Goal: Check status: Check status

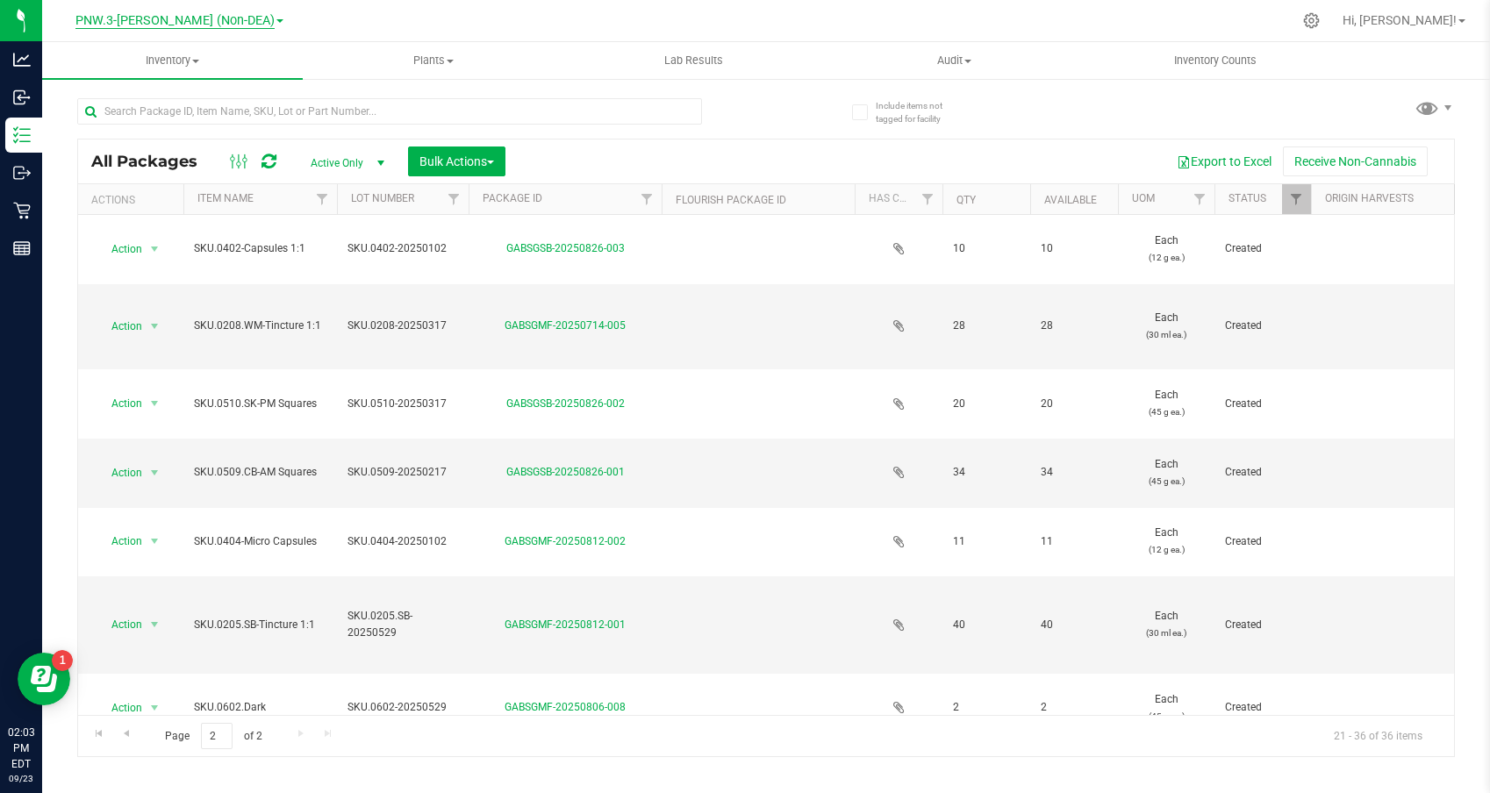
click at [162, 14] on span "PNW.3-[PERSON_NAME] (Non-DEA)" at bounding box center [174, 21] width 199 height 16
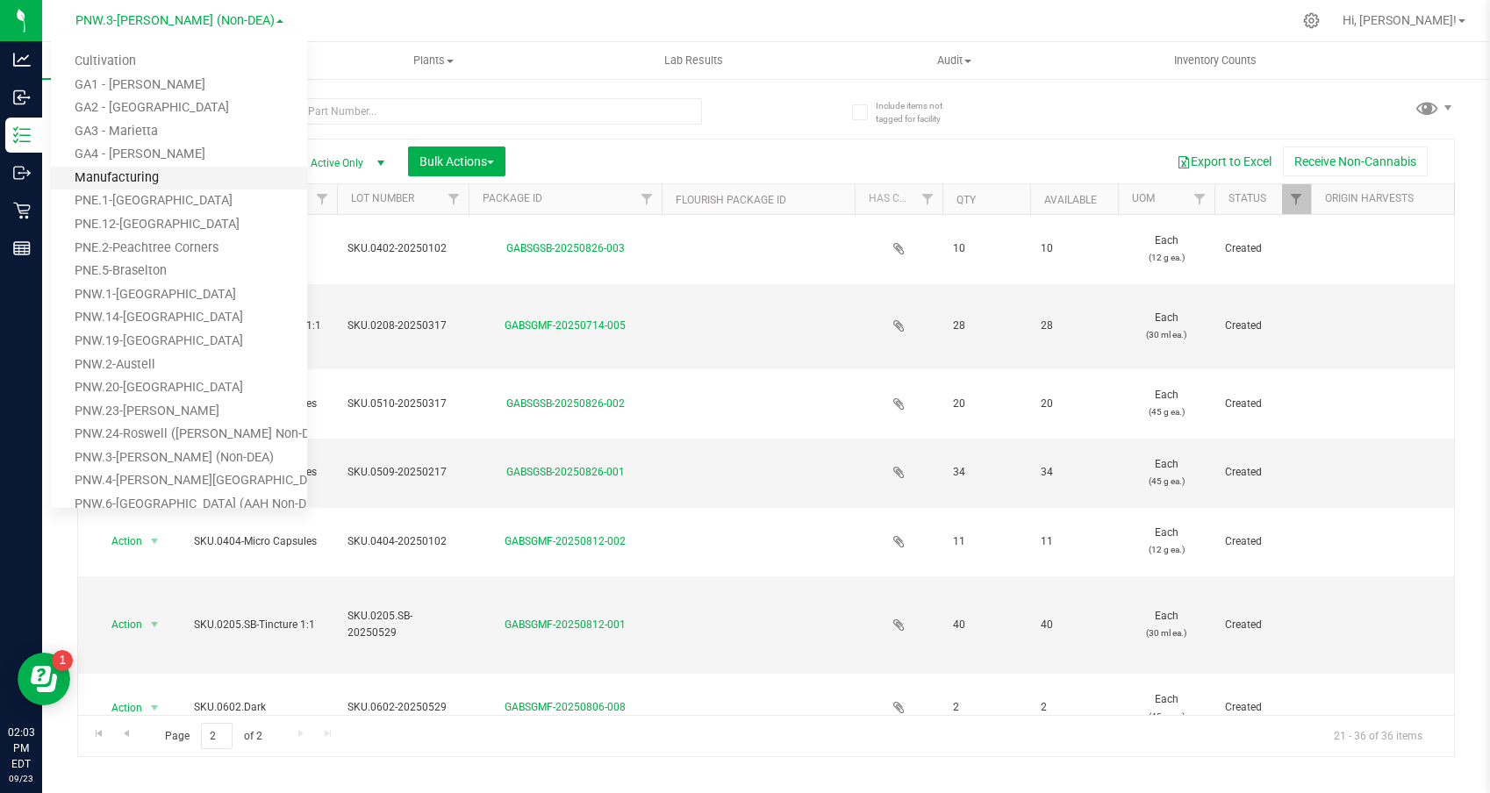
click at [129, 172] on link "Manufacturing" at bounding box center [179, 179] width 256 height 24
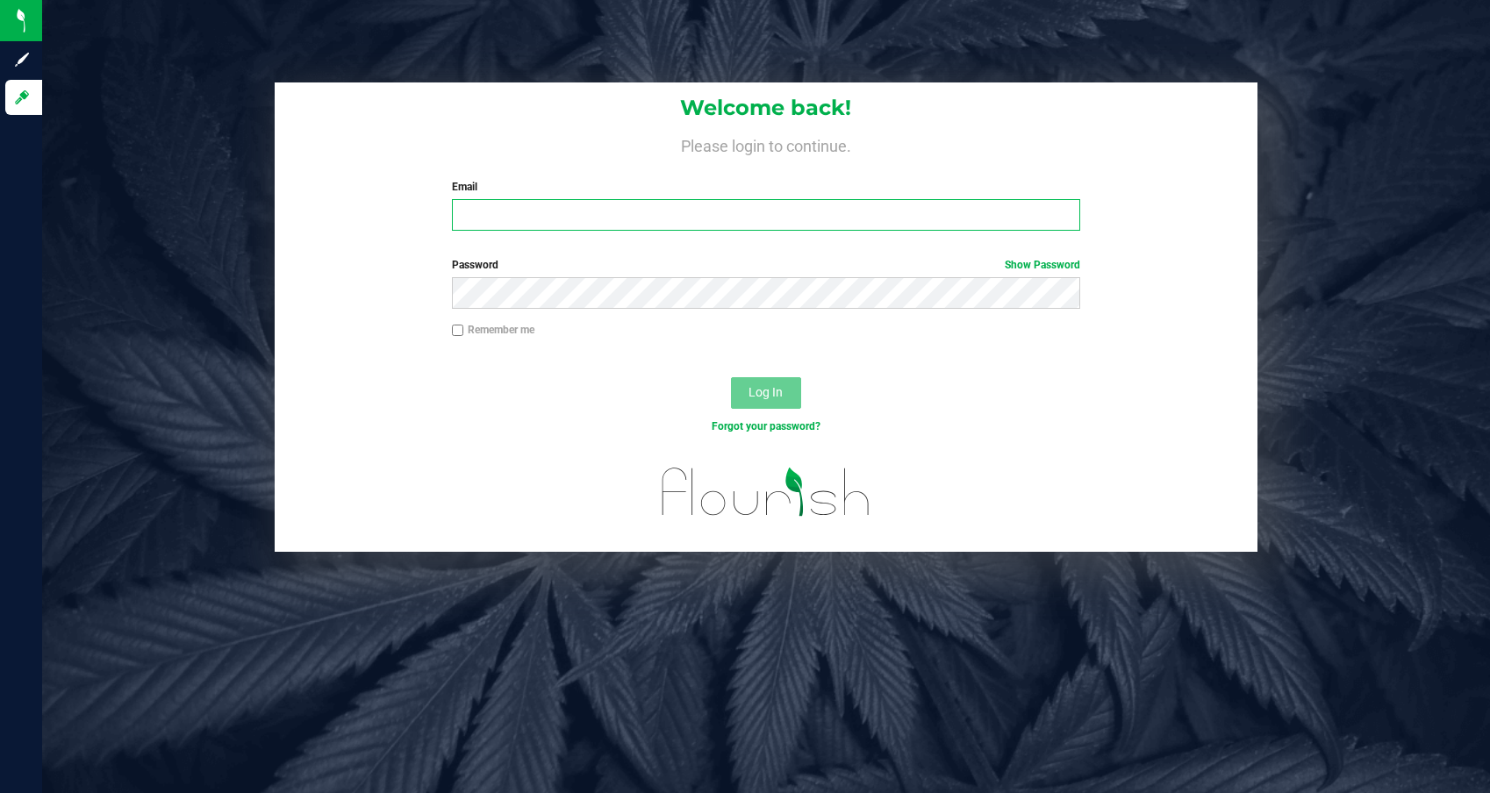
type input "[EMAIL_ADDRESS][DOMAIN_NAME]"
click at [0, 793] on nordpass-portal at bounding box center [0, 793] width 0 height 0
click at [763, 396] on span "Log In" at bounding box center [766, 392] width 34 height 14
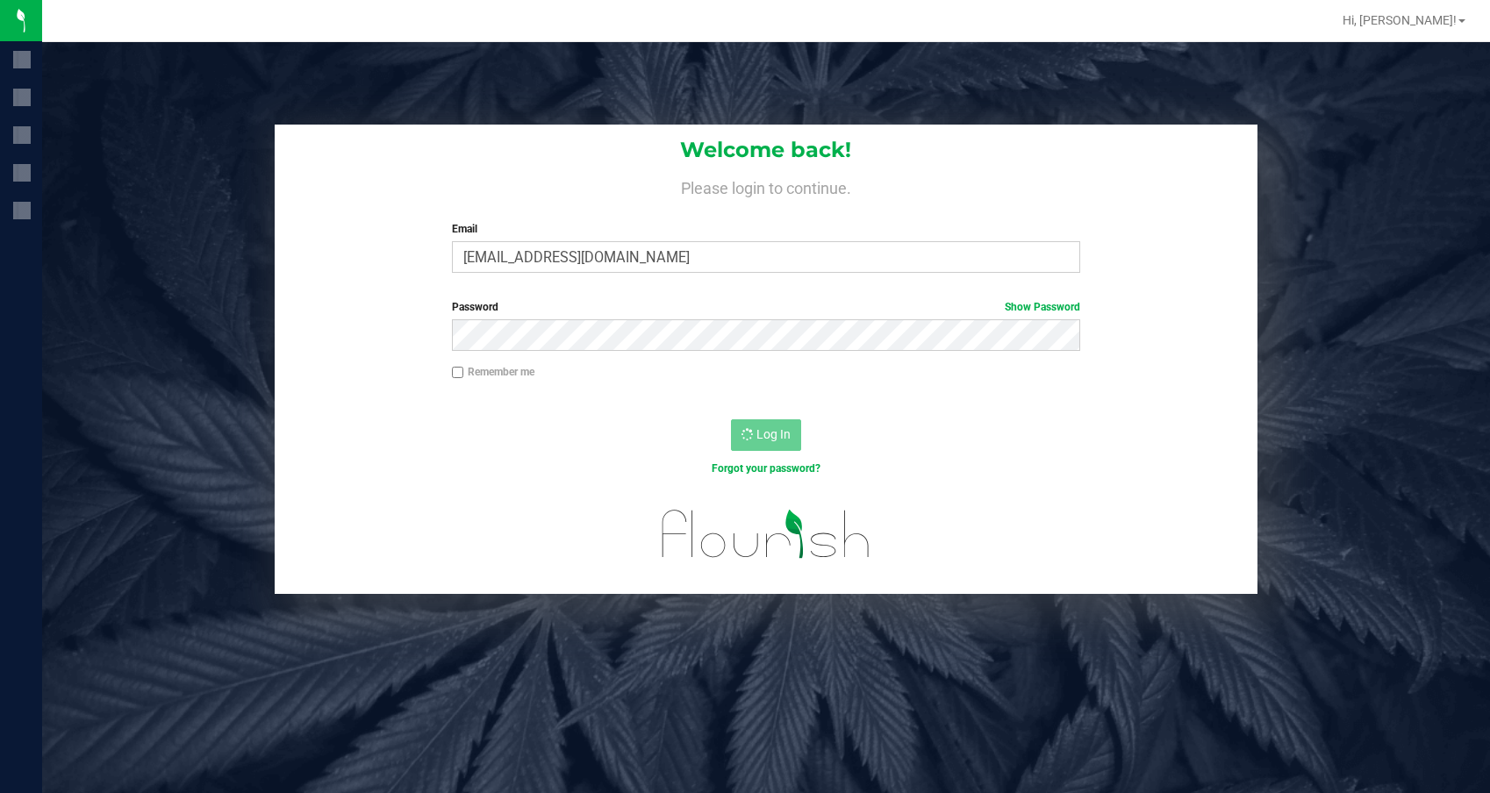
click at [0, 793] on nordpass-portal at bounding box center [0, 793] width 0 height 0
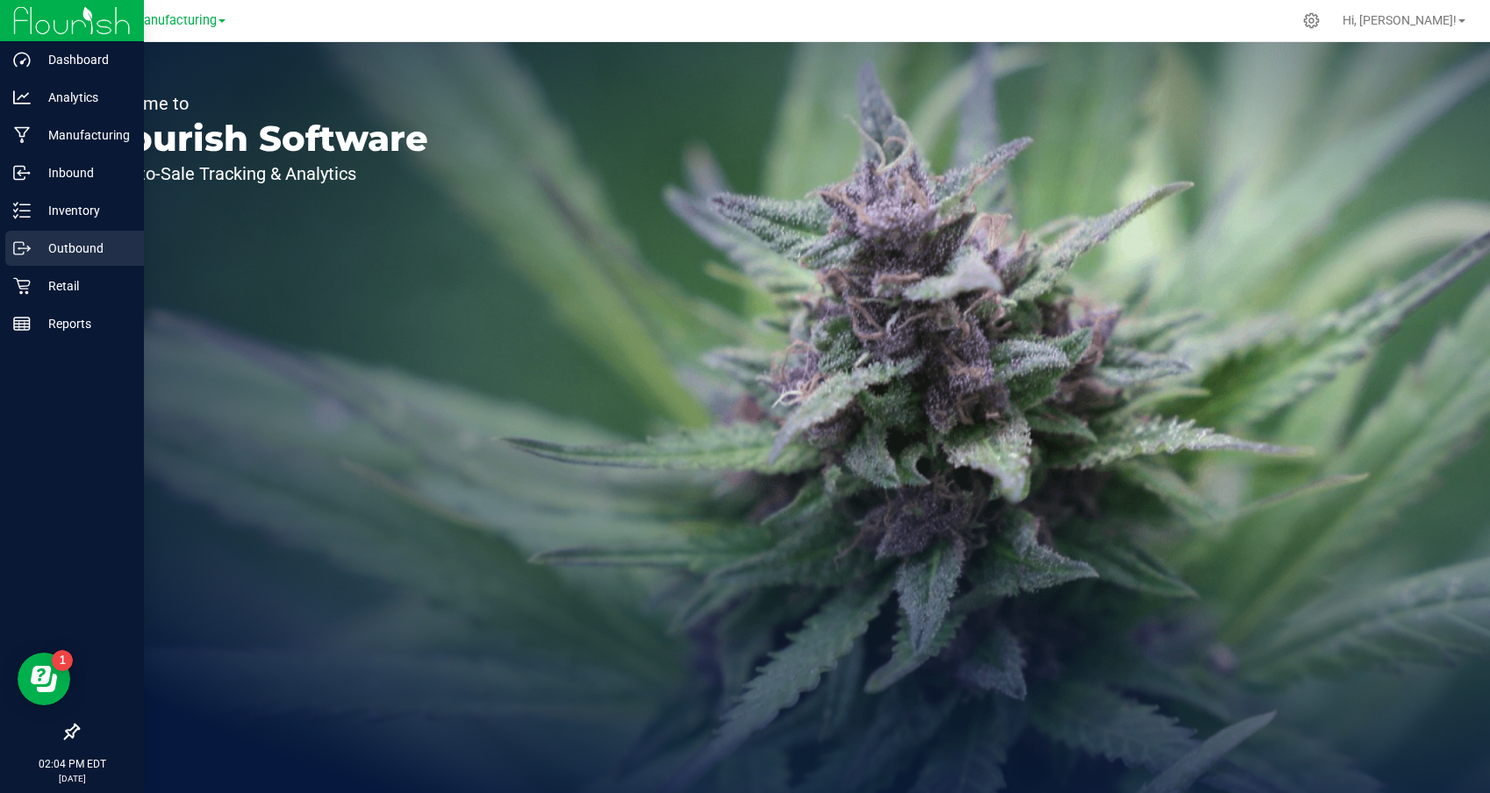
click at [68, 248] on p "Outbound" at bounding box center [83, 248] width 105 height 21
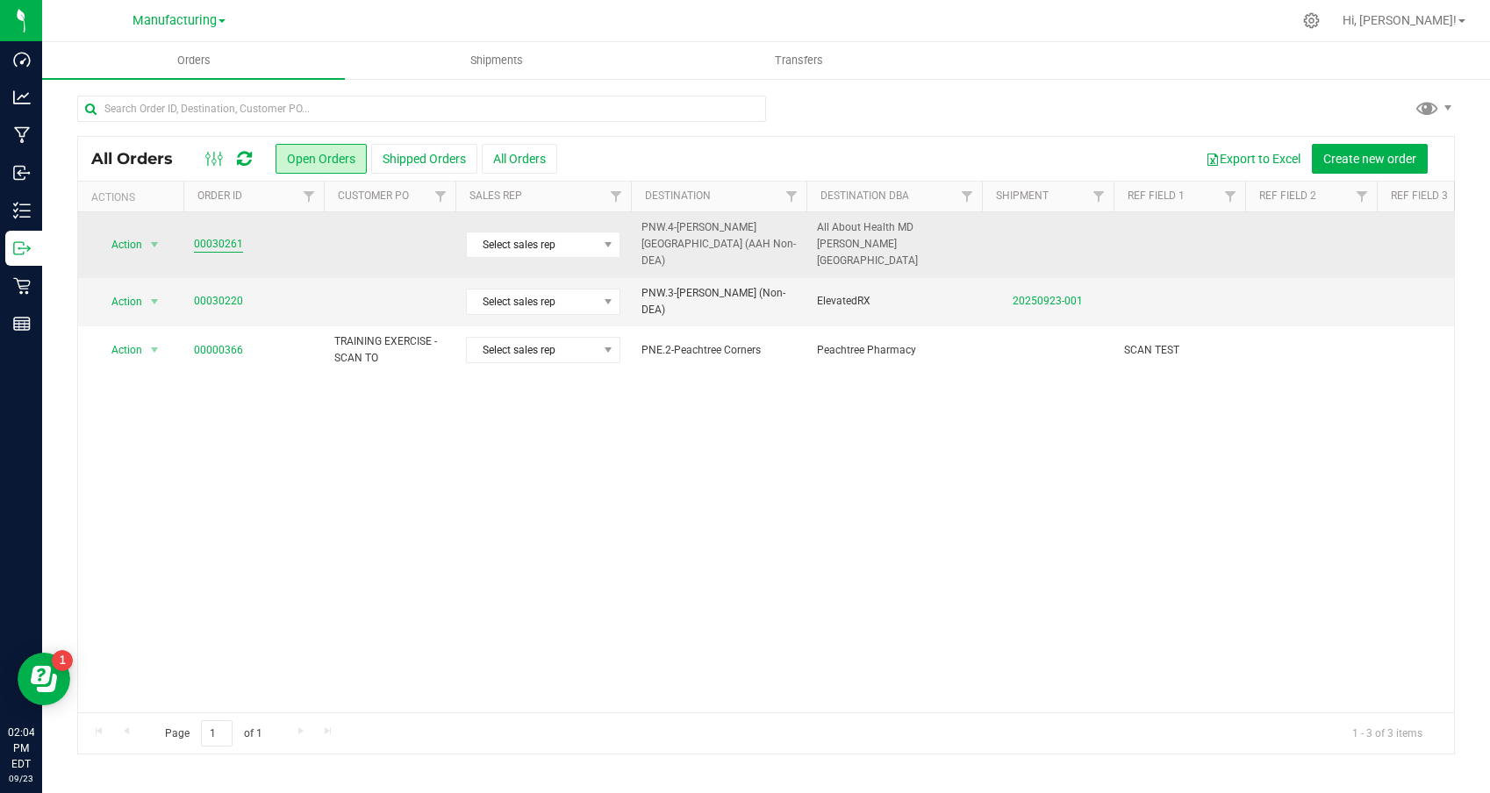
click at [226, 236] on link "00030261" at bounding box center [218, 244] width 49 height 17
